Goal: Transaction & Acquisition: Purchase product/service

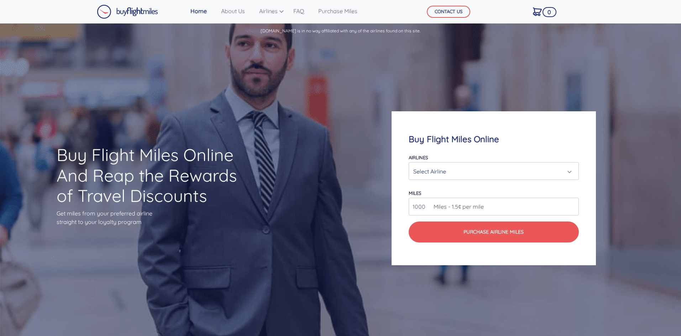
click at [490, 168] on div "Select Airline" at bounding box center [491, 172] width 156 height 14
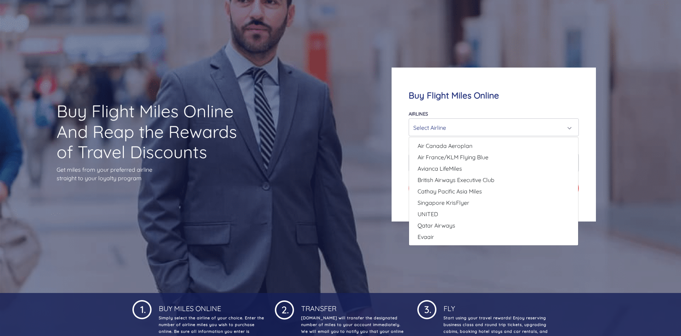
scroll to position [71, 0]
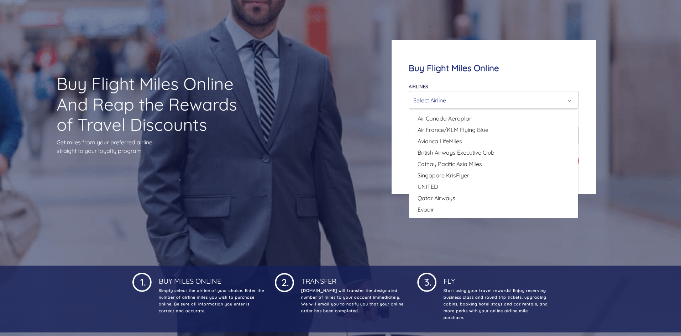
click at [472, 223] on div "Buy Flight Miles Online Airlines Air Canada Aeroplan Air France/KLM Flying Blue…" at bounding box center [493, 117] width 272 height 222
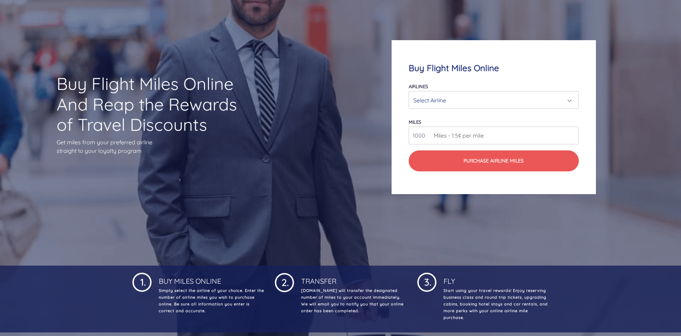
click at [476, 136] on span "Miles - 1.5¢ per mile" at bounding box center [457, 135] width 54 height 9
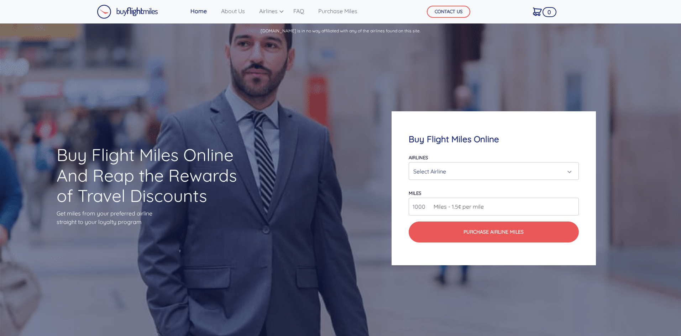
click at [475, 165] on div "Select Airline" at bounding box center [491, 172] width 156 height 14
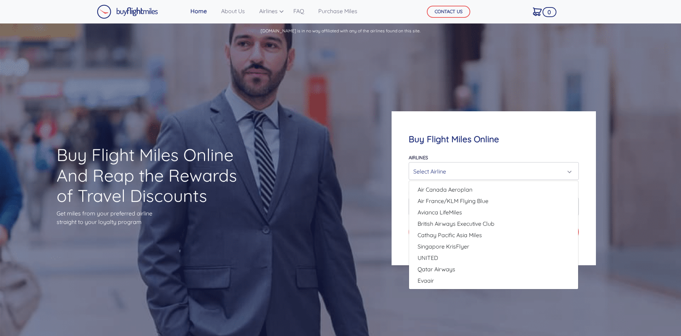
click at [473, 71] on div "Buy Flight Miles Online And Reap the Rewards of Travel Discounts Get miles from…" at bounding box center [340, 188] width 681 height 297
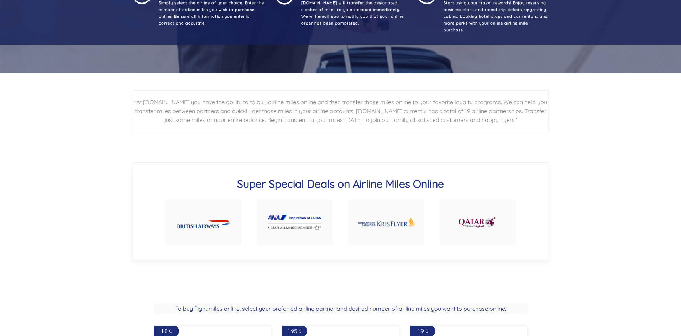
scroll to position [427, 0]
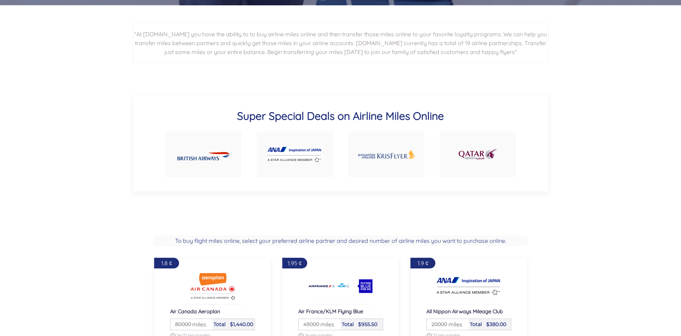
click at [307, 141] on link at bounding box center [294, 154] width 77 height 46
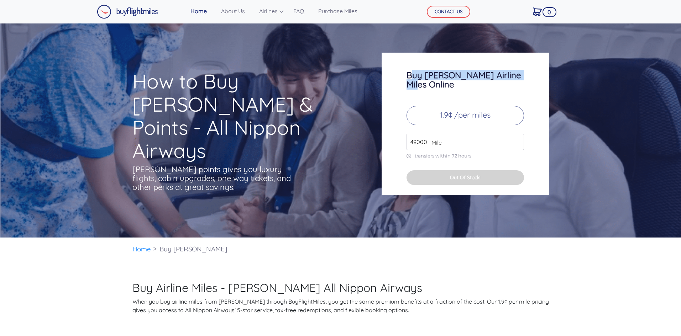
drag, startPoint x: 409, startPoint y: 77, endPoint x: 523, endPoint y: 78, distance: 114.6
click at [523, 78] on h3 "Buy [PERSON_NAME] Airline Miles Online" at bounding box center [464, 79] width 117 height 19
click at [531, 81] on div "Buy [PERSON_NAME] Airline Miles Online 1.9¢ /per miles 49000 Mile transfers wit…" at bounding box center [464, 124] width 167 height 142
click at [462, 107] on p "1.9¢ /per miles" at bounding box center [464, 115] width 117 height 19
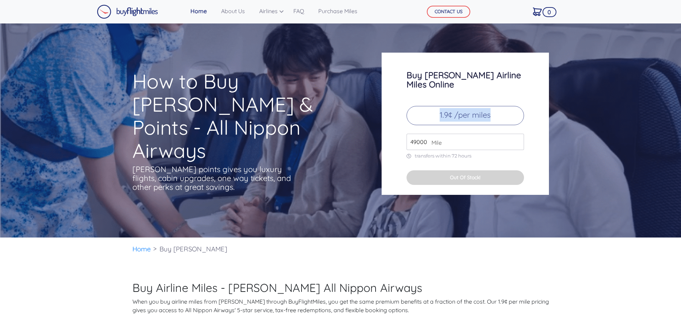
click at [462, 107] on p "1.9¢ /per miles" at bounding box center [464, 115] width 117 height 19
click at [427, 134] on input "49000" at bounding box center [464, 142] width 117 height 16
type input "150000"
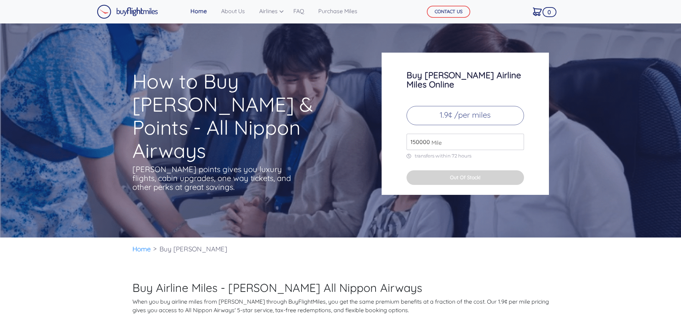
click at [540, 149] on div "Buy [PERSON_NAME] Airline Miles Online 1.9¢ /per miles 150000 Mile transfers wi…" at bounding box center [464, 124] width 167 height 142
drag, startPoint x: 452, startPoint y: 130, endPoint x: 400, endPoint y: 130, distance: 52.7
click at [402, 130] on div "Buy [PERSON_NAME] Airline Miles Online 1.9¢ /per miles 150000 Mile transfers wi…" at bounding box center [464, 124] width 167 height 142
click at [476, 106] on p "1.9¢ /per miles" at bounding box center [464, 115] width 117 height 19
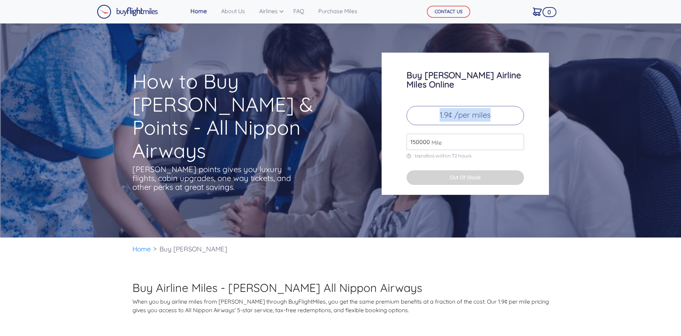
click at [477, 106] on p "1.9¢ /per miles" at bounding box center [464, 115] width 117 height 19
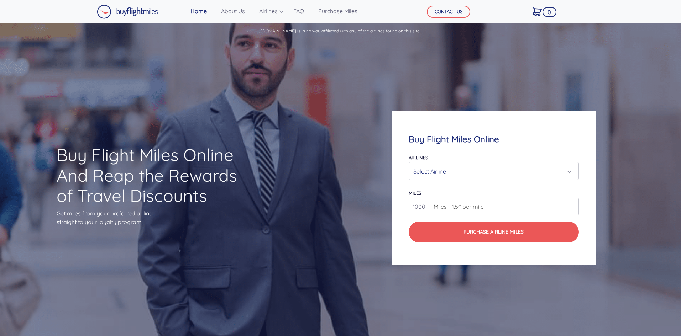
scroll to position [434, 0]
